Goal: Book appointment/travel/reservation

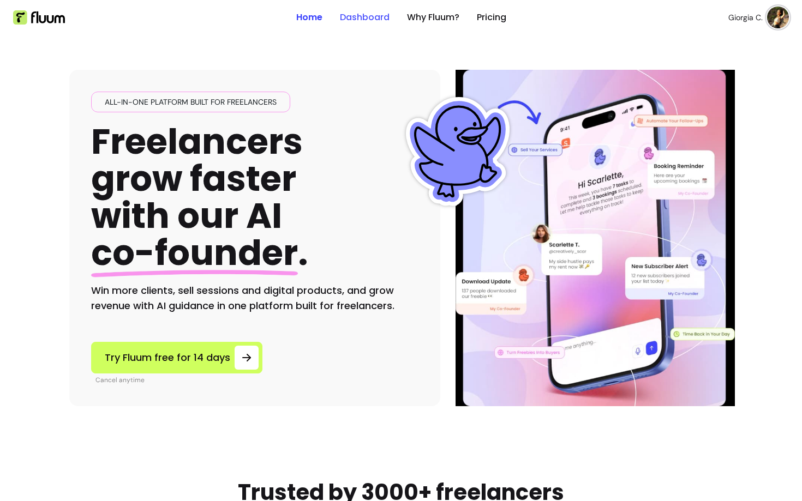
click at [365, 14] on link "Dashboard" at bounding box center [365, 17] width 50 height 13
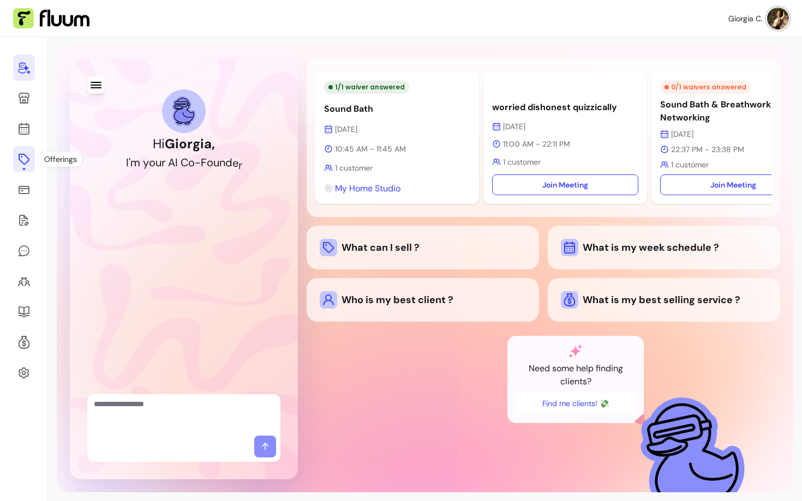
click at [17, 154] on icon at bounding box center [23, 159] width 13 height 13
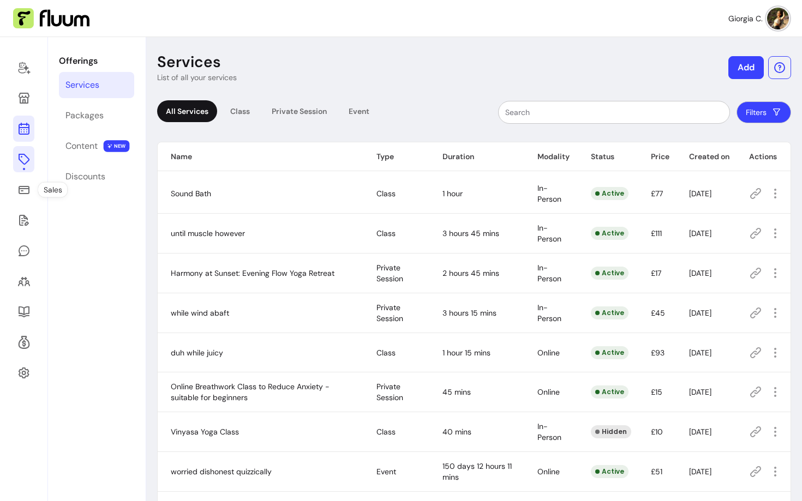
click at [17, 121] on link at bounding box center [23, 129] width 21 height 26
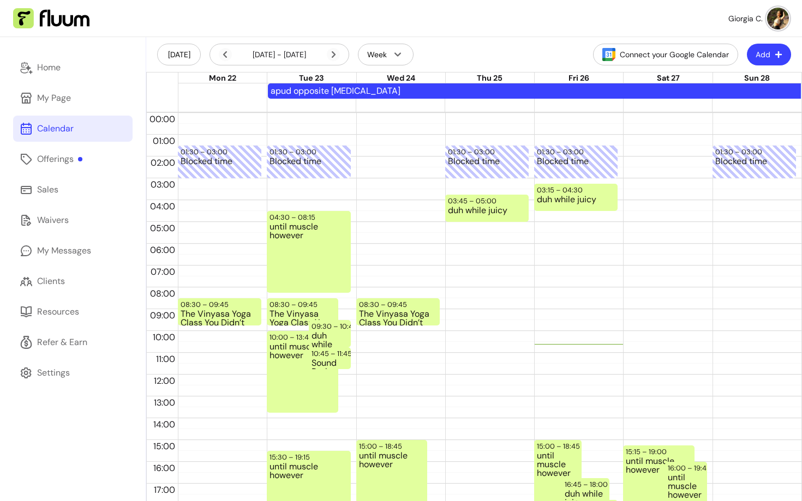
click at [773, 53] on button "Add" at bounding box center [769, 55] width 44 height 22
click at [707, 103] on span "Add Appointment" at bounding box center [742, 100] width 80 height 11
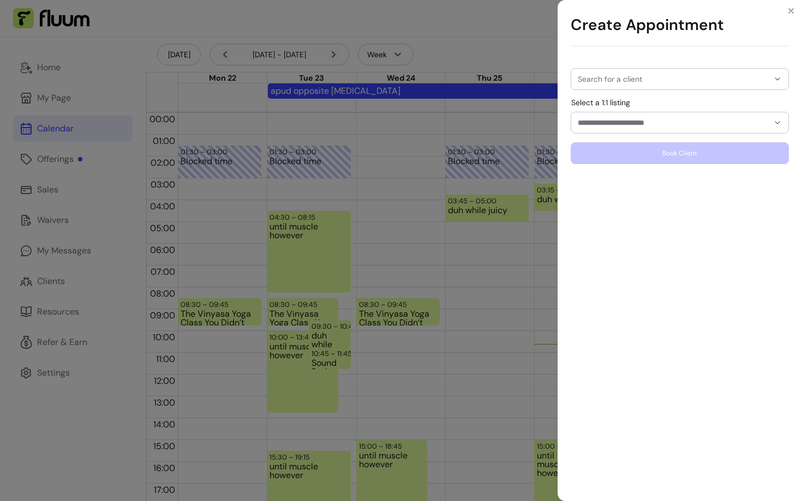
click at [696, 74] on input "Search for a client" at bounding box center [672, 79] width 191 height 11
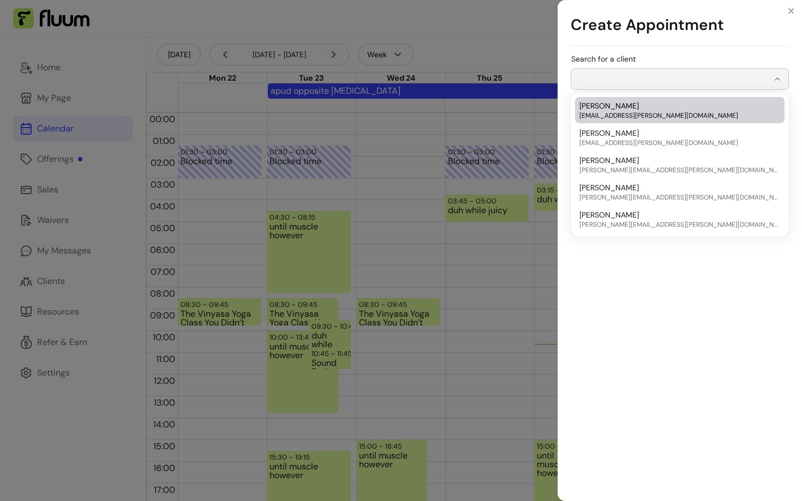
click at [663, 116] on span "[EMAIL_ADDRESS][PERSON_NAME][DOMAIN_NAME]" at bounding box center [674, 115] width 190 height 9
type input "**********"
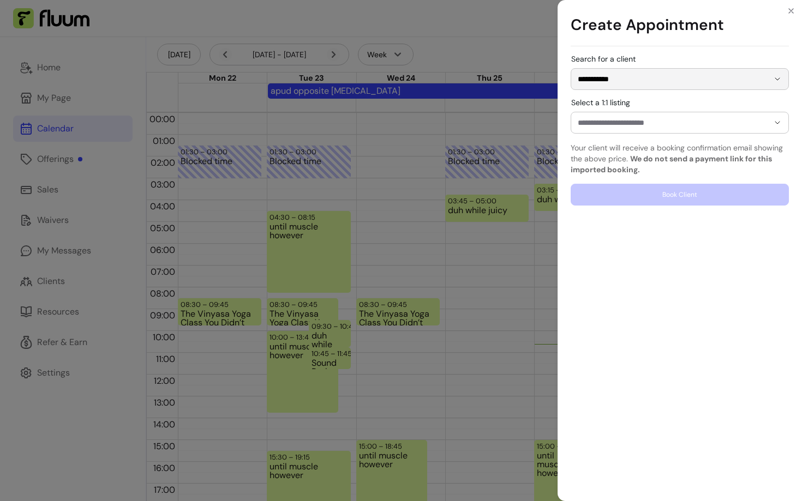
click at [673, 127] on input "Select a 1:1 listing" at bounding box center [663, 122] width 173 height 11
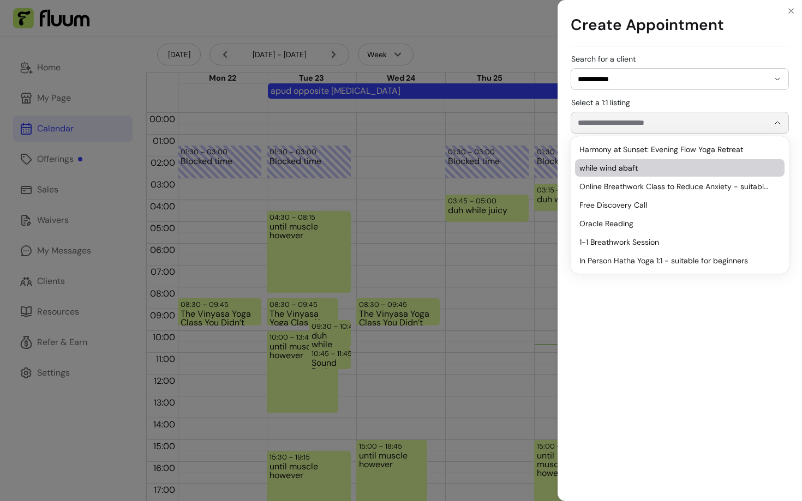
click at [648, 169] on span "while wind abaft" at bounding box center [674, 168] width 190 height 11
type input "**********"
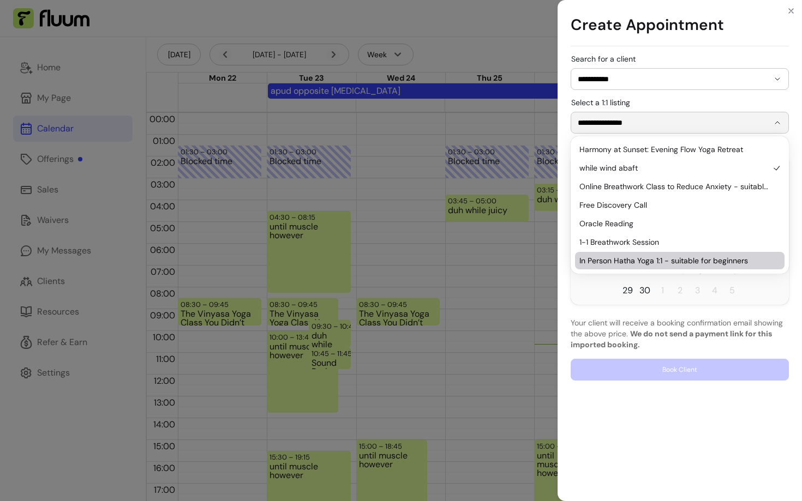
click at [617, 323] on p "Your client will receive a booking confirmation email showing the above price. …" at bounding box center [679, 333] width 218 height 33
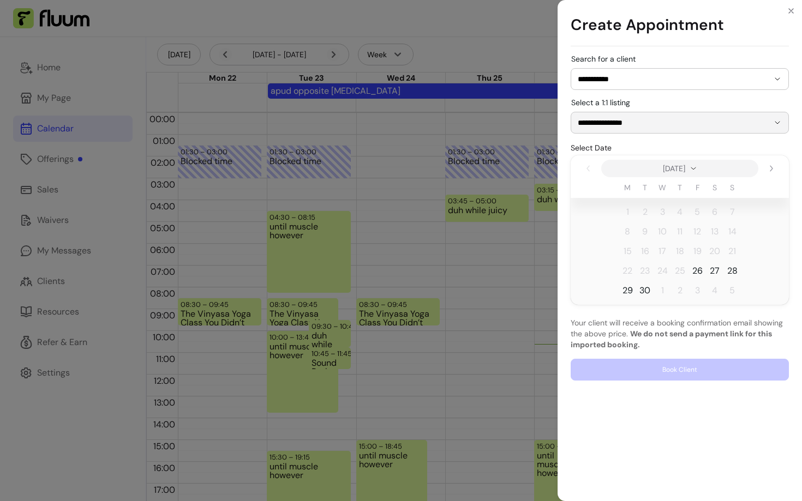
click at [635, 296] on tr "29 30 1 2 3 4 5" at bounding box center [679, 291] width 218 height 20
click at [639, 292] on span "30" at bounding box center [644, 290] width 11 height 13
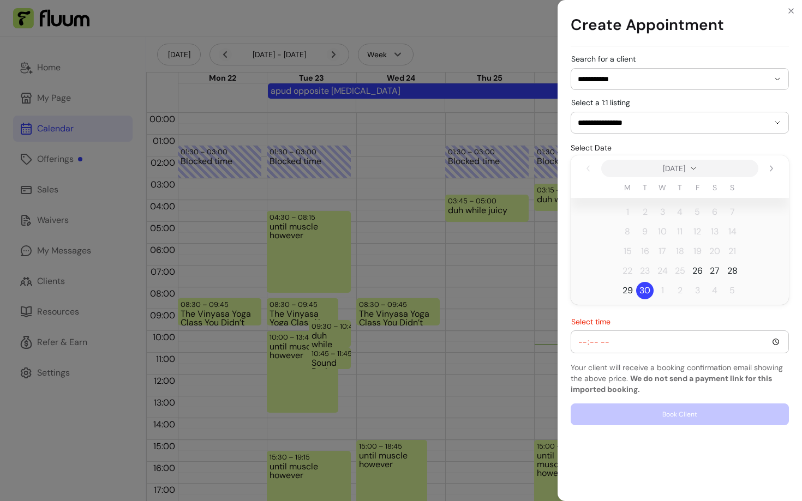
click at [623, 348] on div at bounding box center [679, 342] width 204 height 22
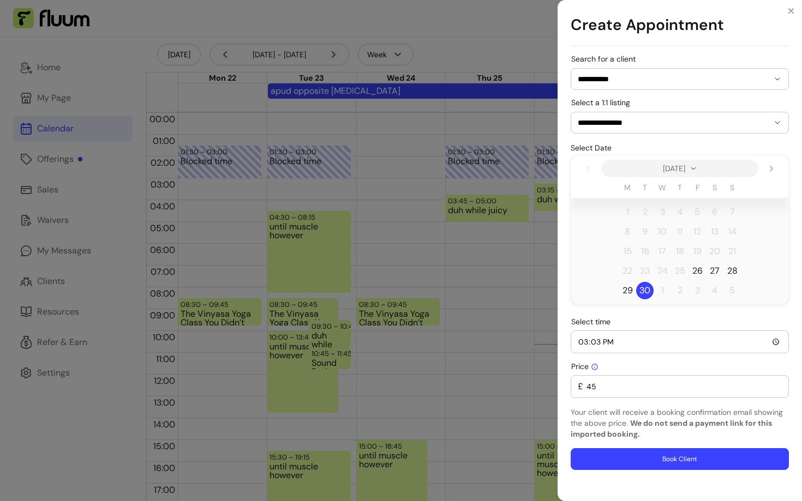
type input "15:30"
click at [616, 372] on div "Price £ 45" at bounding box center [679, 380] width 218 height 36
click at [605, 394] on div "£ 45" at bounding box center [679, 387] width 204 height 22
click at [616, 455] on button "Book Client" at bounding box center [680, 459] width 212 height 21
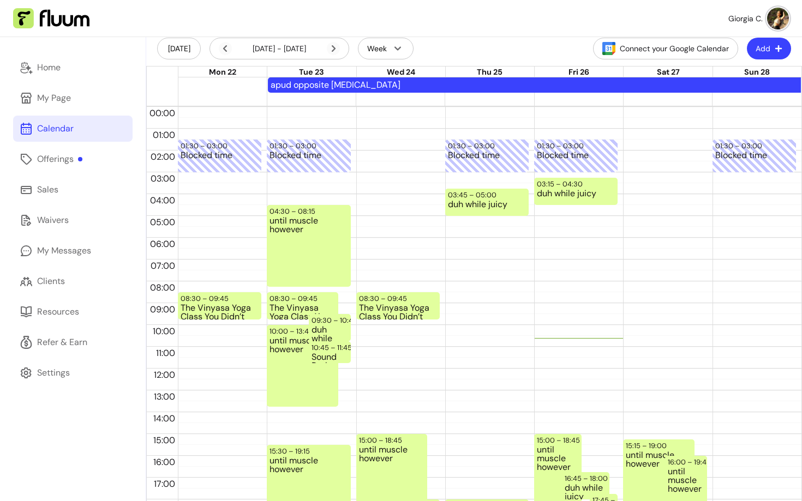
scroll to position [5, 0]
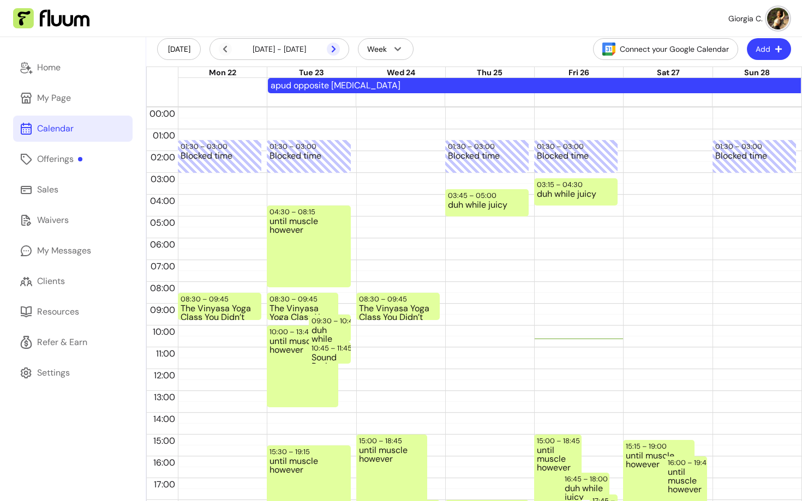
click at [335, 46] on icon at bounding box center [333, 49] width 13 height 13
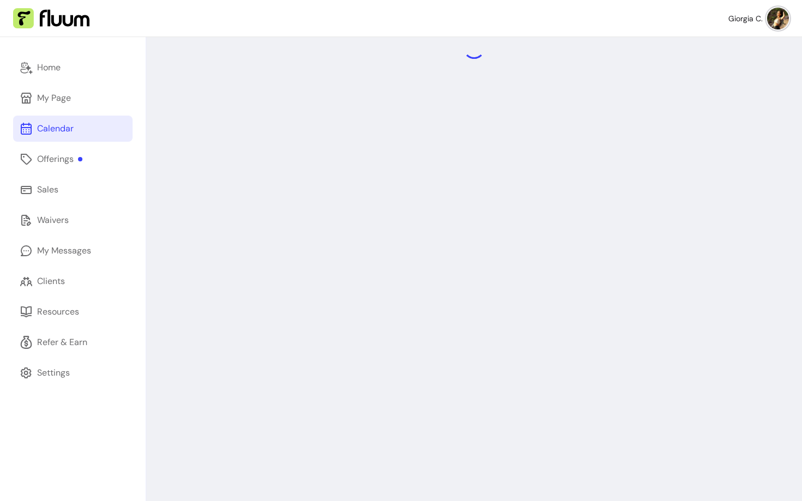
scroll to position [0, 0]
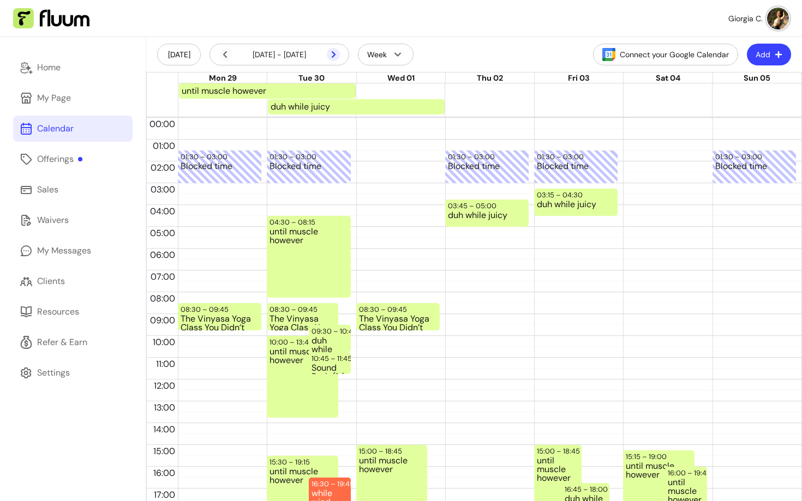
click at [336, 50] on icon at bounding box center [333, 54] width 13 height 13
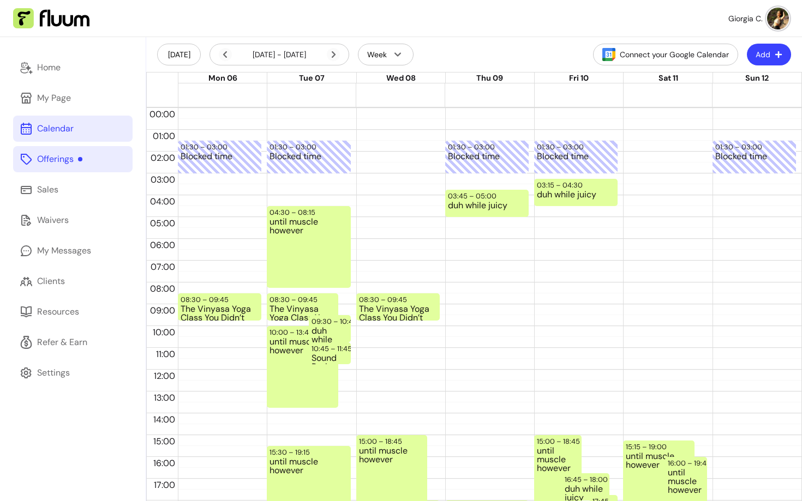
click at [66, 158] on div "Offerings" at bounding box center [59, 159] width 45 height 13
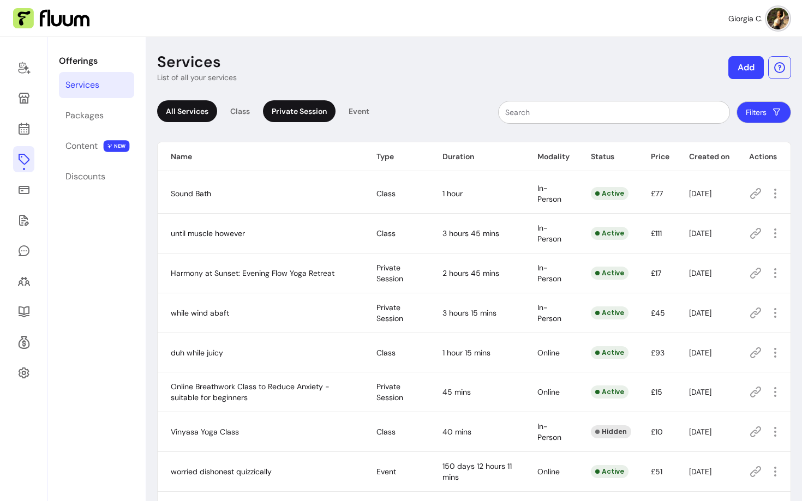
click at [322, 118] on div "Private Session" at bounding box center [299, 111] width 73 height 22
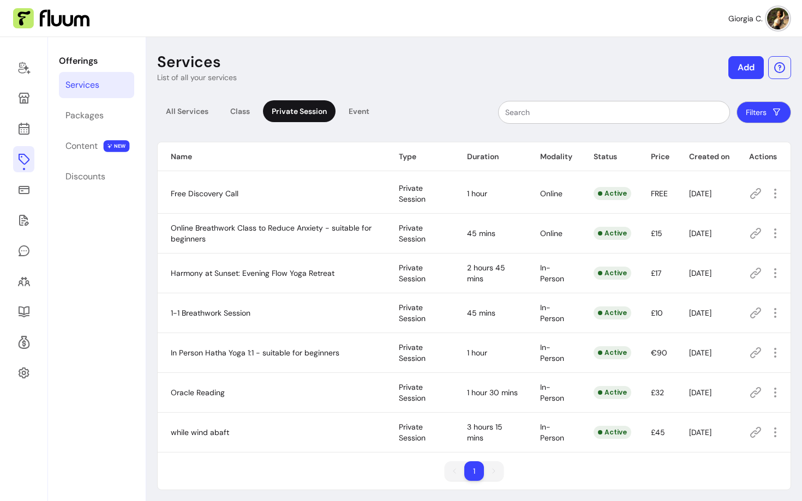
click at [754, 195] on icon at bounding box center [755, 193] width 11 height 11
